Goal: Transaction & Acquisition: Purchase product/service

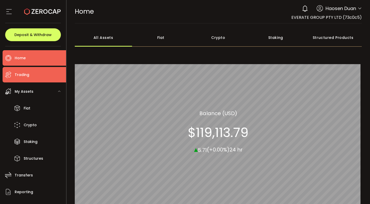
click at [35, 75] on li "Trading" at bounding box center [34, 74] width 63 height 15
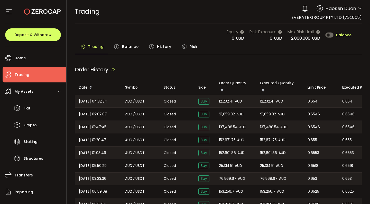
type input "***"
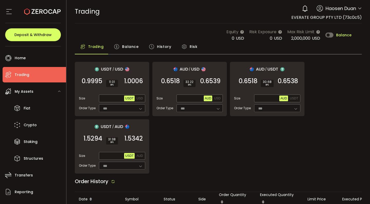
click at [153, 24] on main "Equity 0 USD Risk Exposure 0 USD Max Risk Limit 2,000,000 USD Balance Trading B…" at bounding box center [219, 187] width 304 height 328
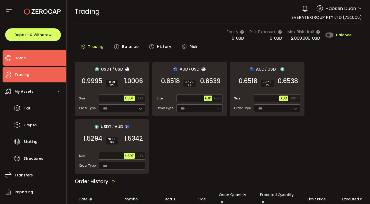
click at [52, 55] on li "Home" at bounding box center [34, 57] width 63 height 15
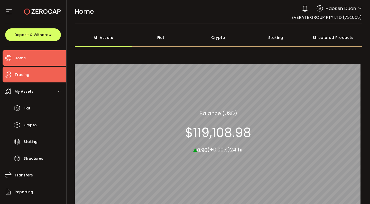
click at [48, 73] on li "Trading" at bounding box center [34, 74] width 63 height 15
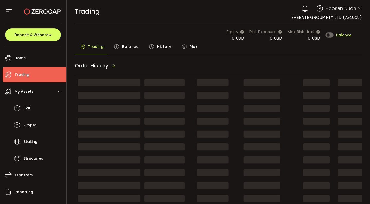
click at [118, 44] on icon at bounding box center [117, 47] width 6 height 6
